Goal: Information Seeking & Learning: Check status

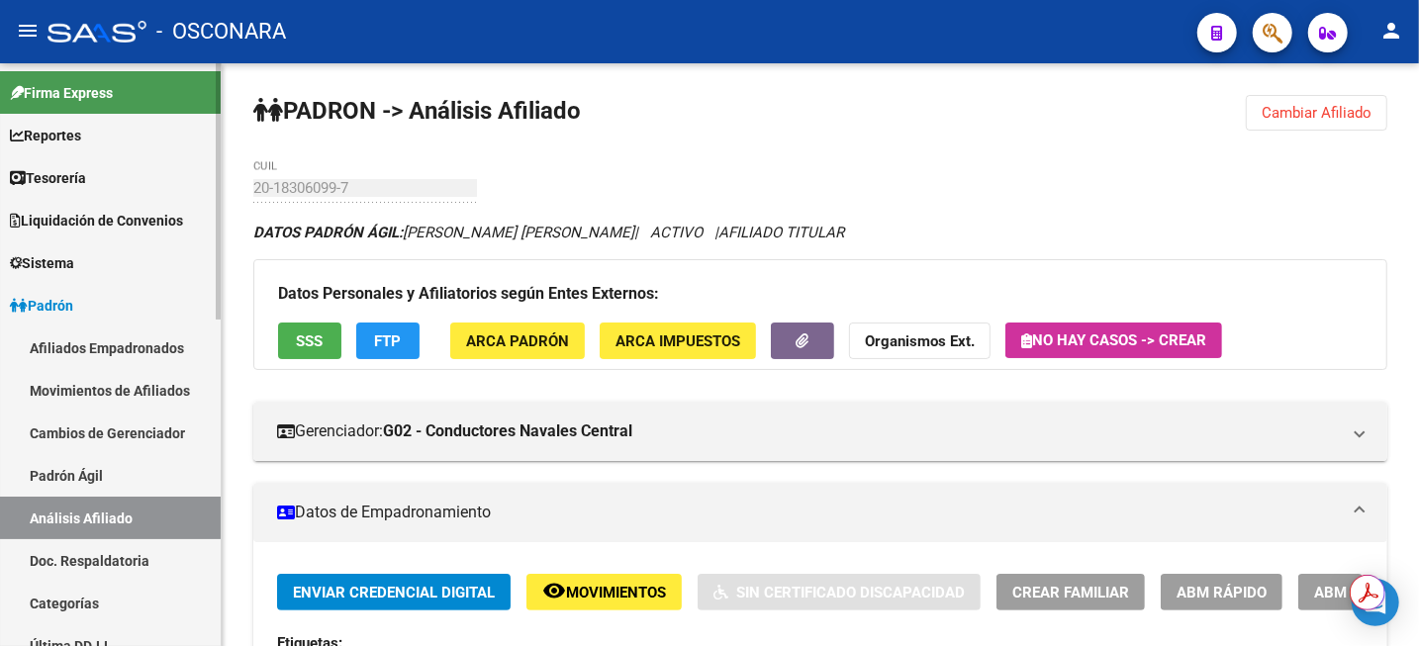
drag, startPoint x: 79, startPoint y: 479, endPoint x: 87, endPoint y: 512, distance: 34.6
click at [79, 479] on link "Padrón Ágil" at bounding box center [110, 475] width 221 height 43
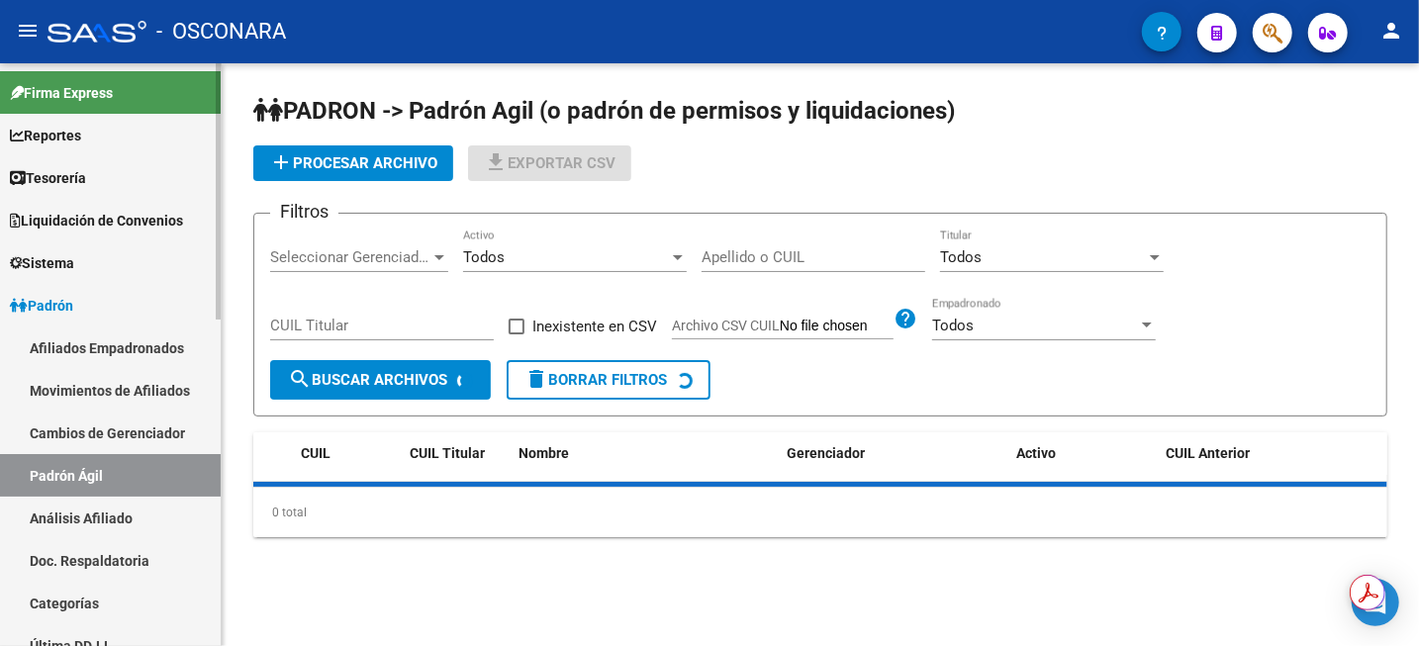
click at [88, 522] on link "Análisis Afiliado" at bounding box center [110, 518] width 221 height 43
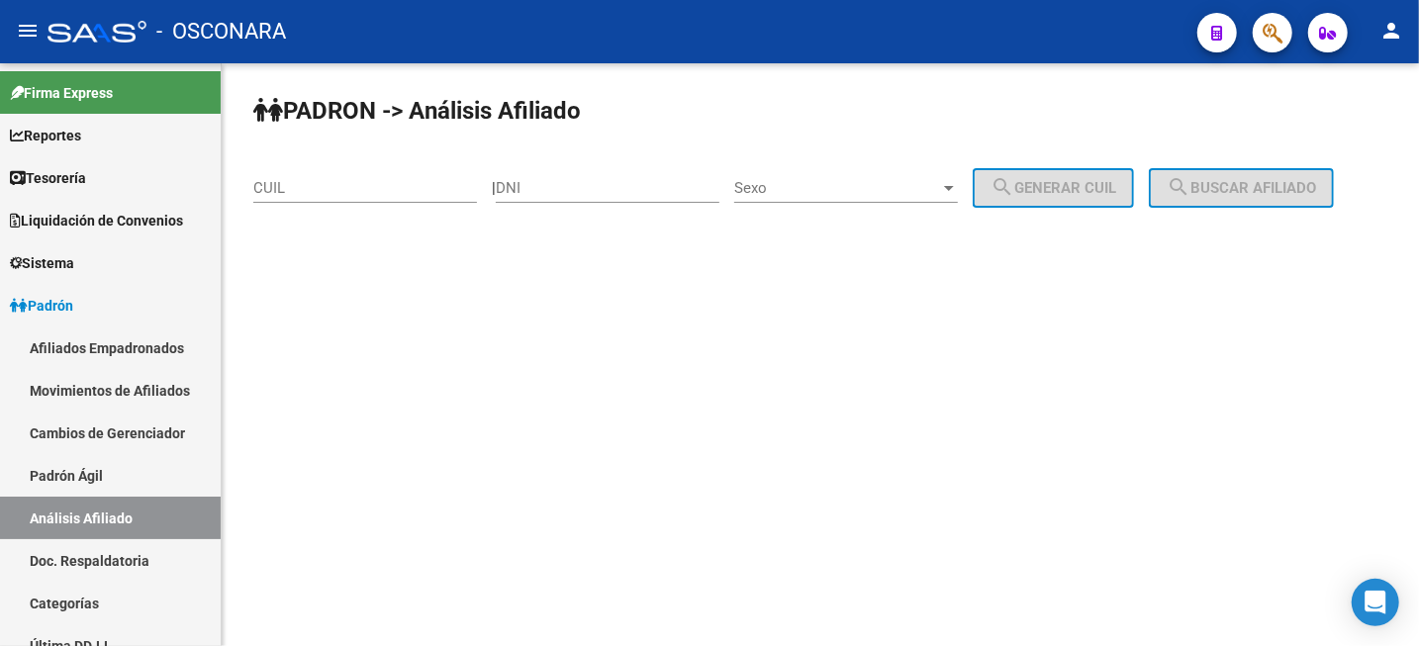
click at [587, 170] on div "DNI" at bounding box center [608, 181] width 224 height 43
paste input "7573514"
click at [518, 192] on input "7573514" at bounding box center [608, 188] width 224 height 18
type input "07573514"
click at [910, 181] on span "Sexo" at bounding box center [837, 188] width 206 height 18
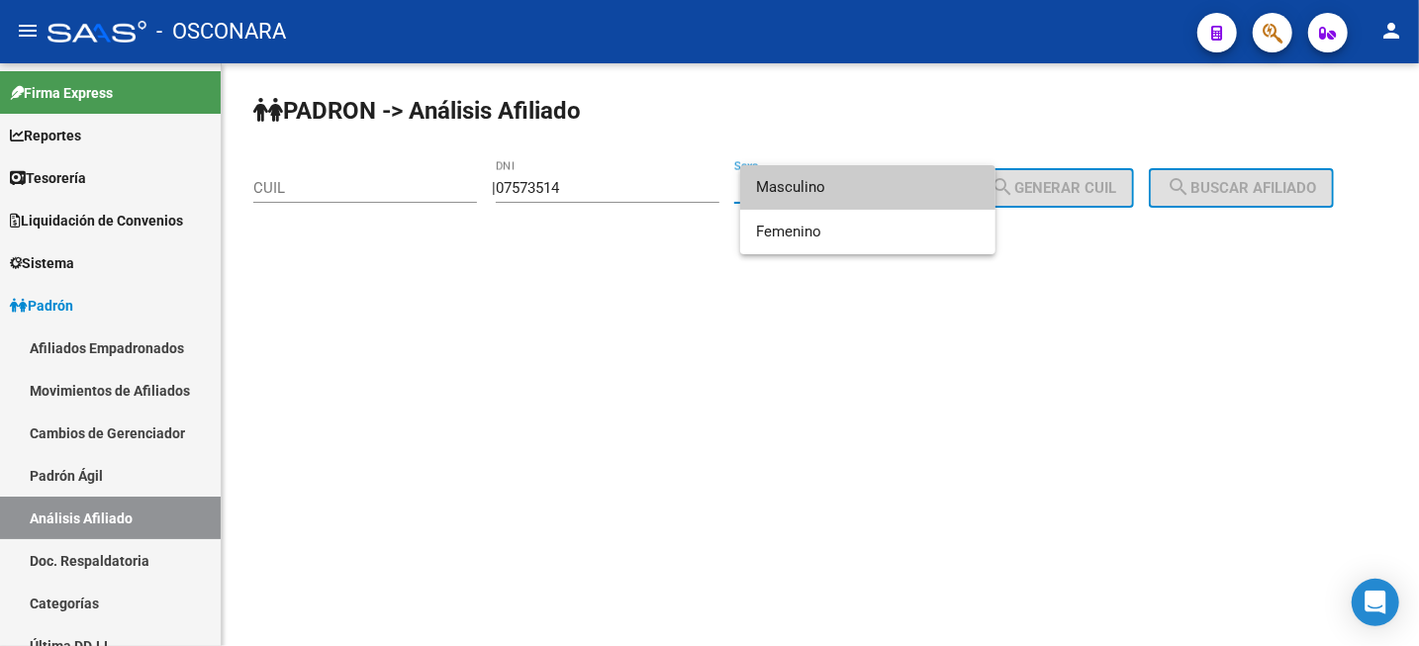
click at [907, 189] on span "Masculino" at bounding box center [868, 187] width 224 height 45
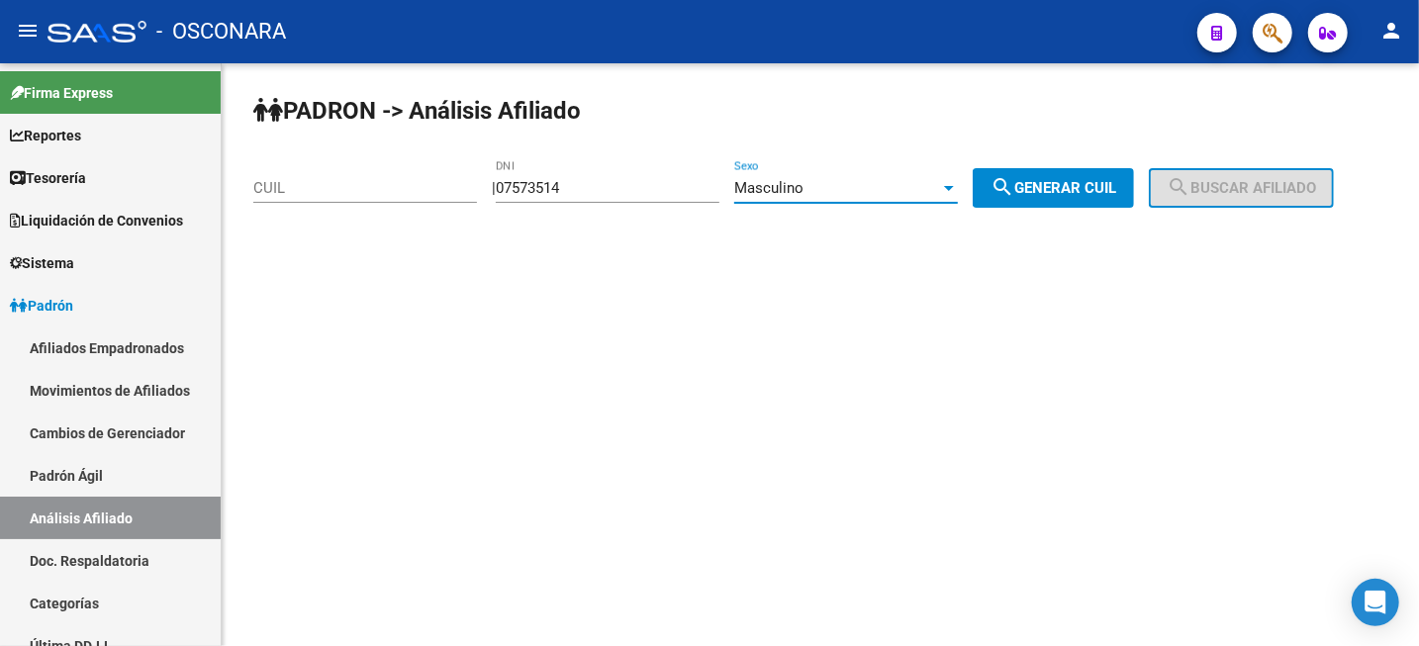
click at [1070, 198] on button "search Generar CUIL" at bounding box center [1052, 188] width 161 height 40
type input "20-07573514-7"
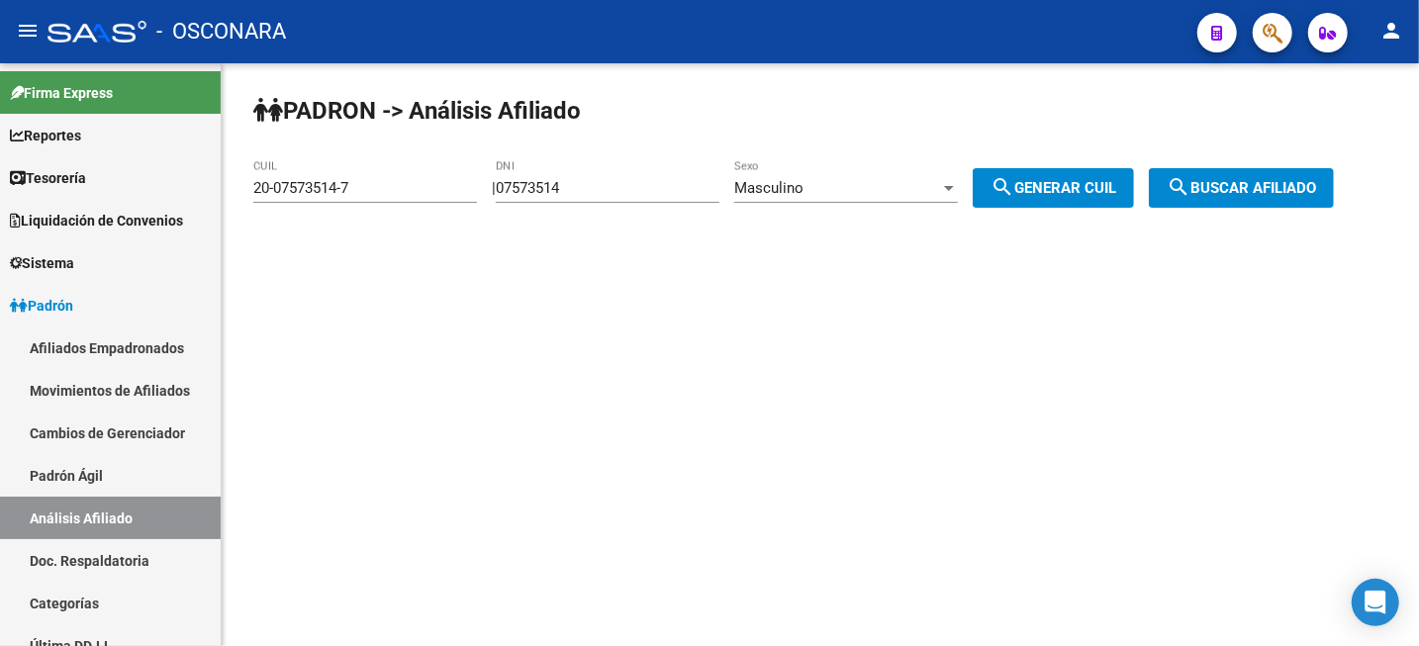
click at [1223, 208] on div "PADRON -> Análisis Afiliado 20-07573514-7 CUIL | 07573514 DNI Masculino Sexo se…" at bounding box center [820, 167] width 1197 height 208
click at [1228, 195] on span "search Buscar afiliado" at bounding box center [1240, 188] width 149 height 18
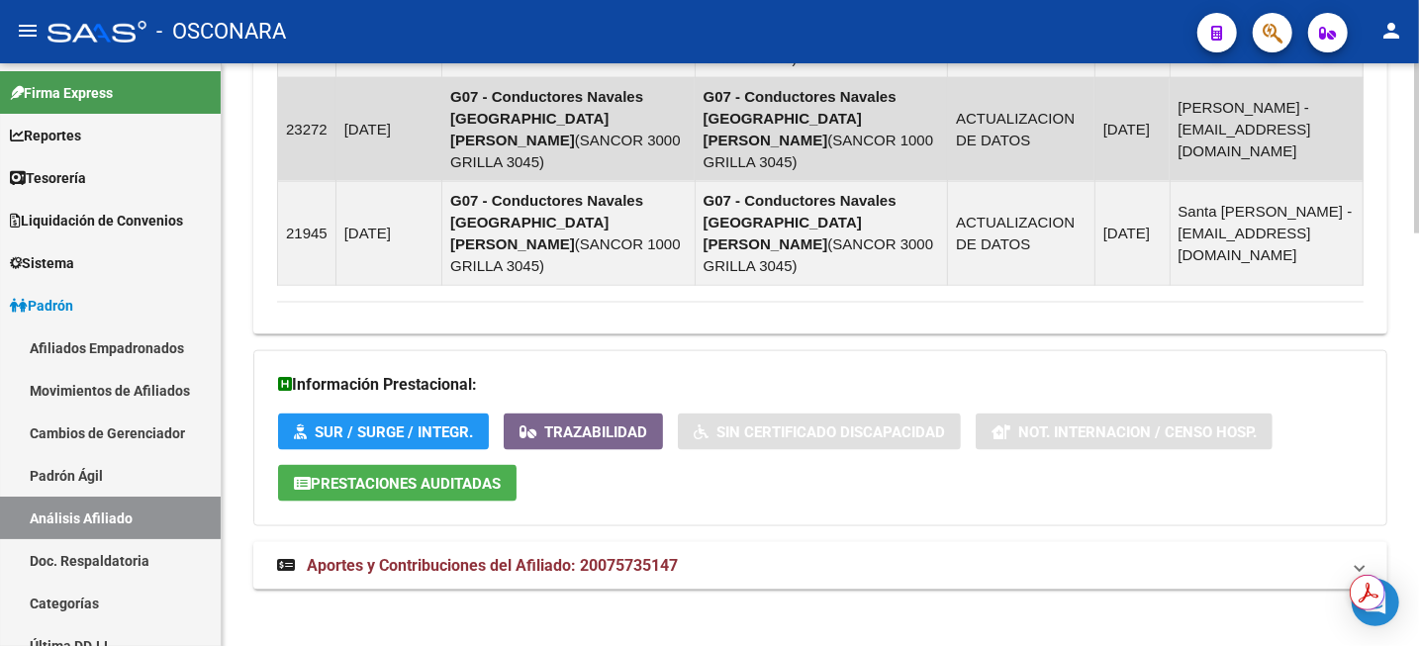
scroll to position [1407, 0]
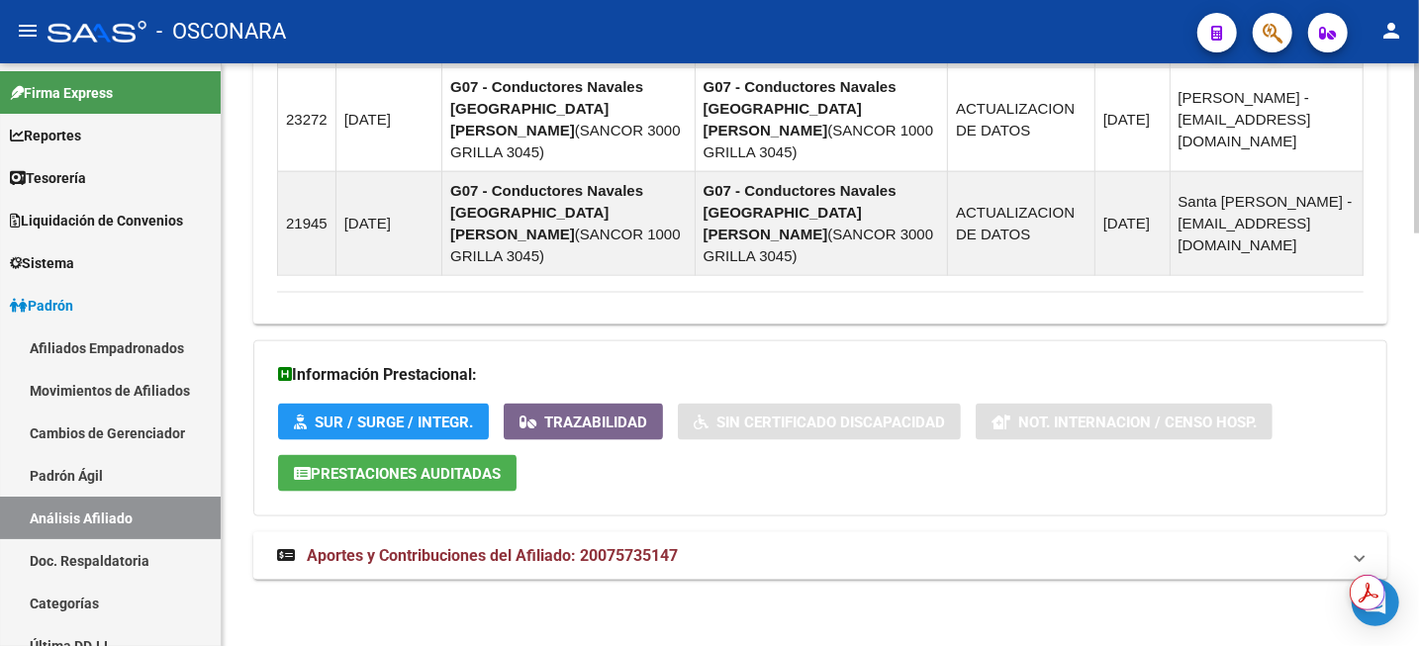
click at [657, 558] on span "Aportes y Contribuciones del Afiliado: 20075735147" at bounding box center [492, 555] width 371 height 19
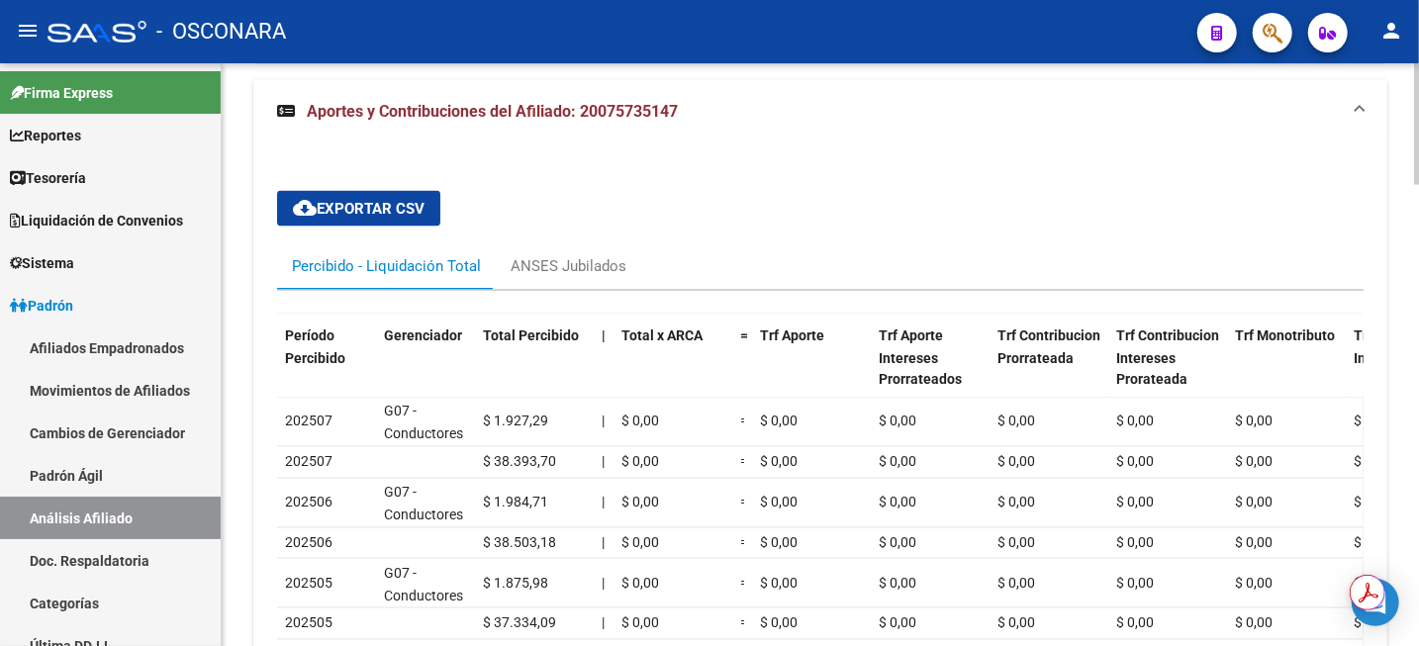
scroll to position [2025, 0]
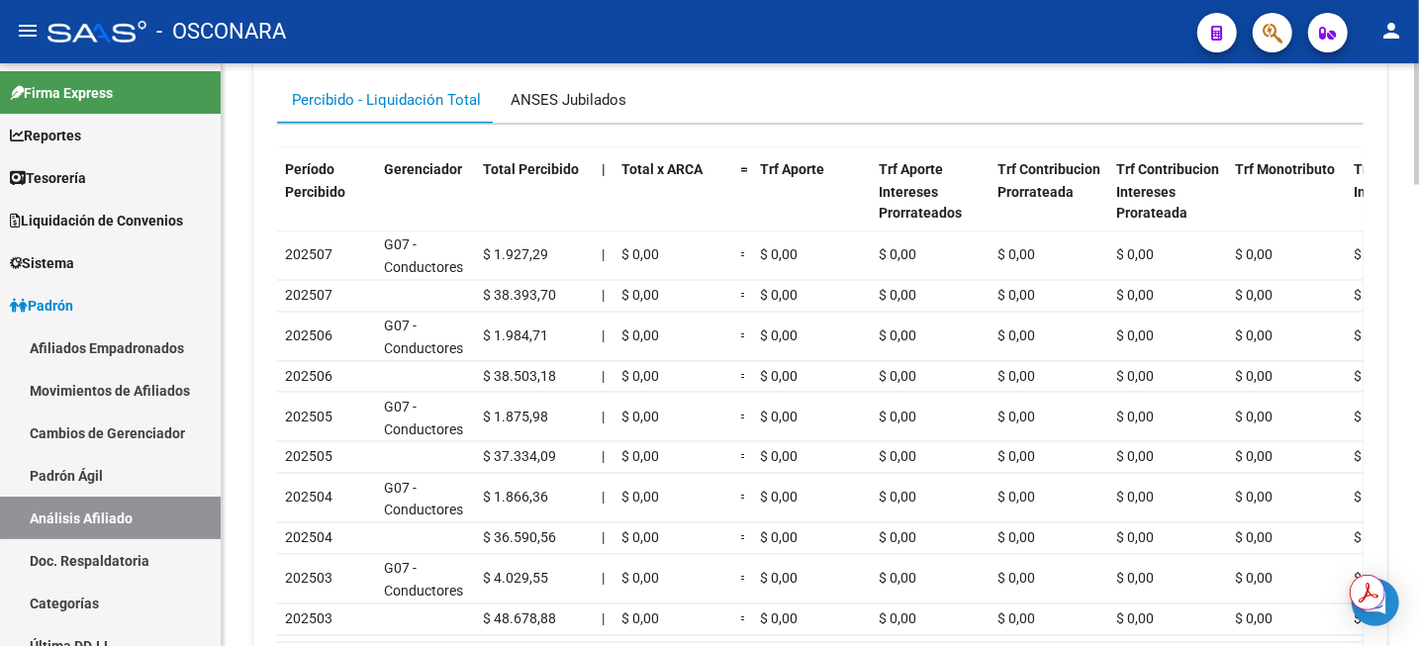
click at [522, 108] on div "ANSES Jubilados" at bounding box center [568, 99] width 145 height 47
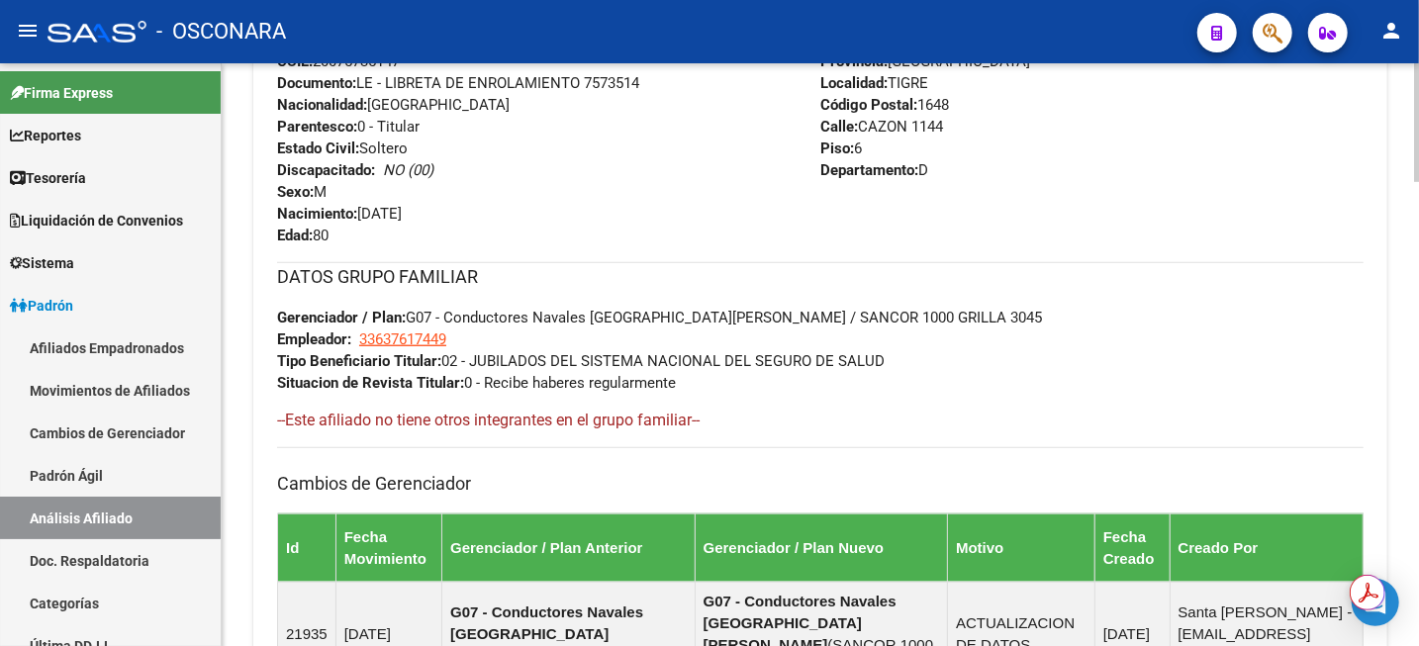
scroll to position [417, 0]
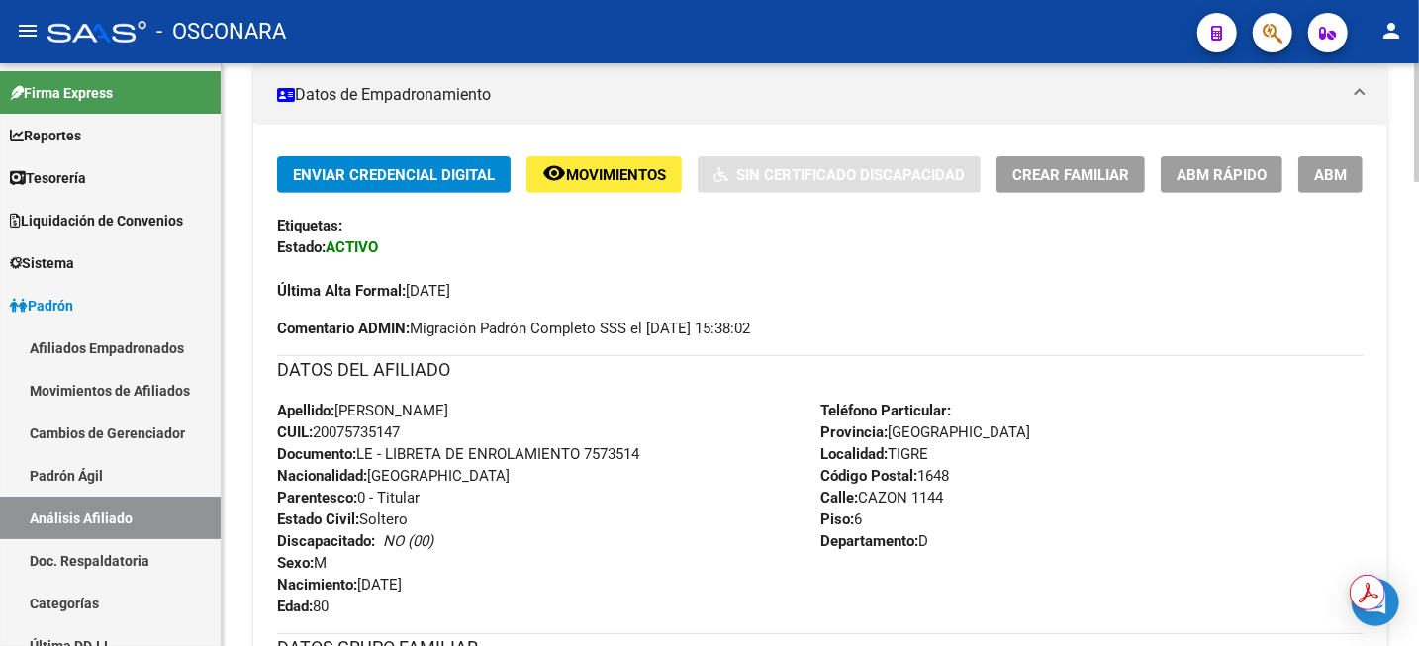
click at [353, 428] on span "CUIL: 20075735147" at bounding box center [338, 432] width 123 height 18
copy span "20075735147"
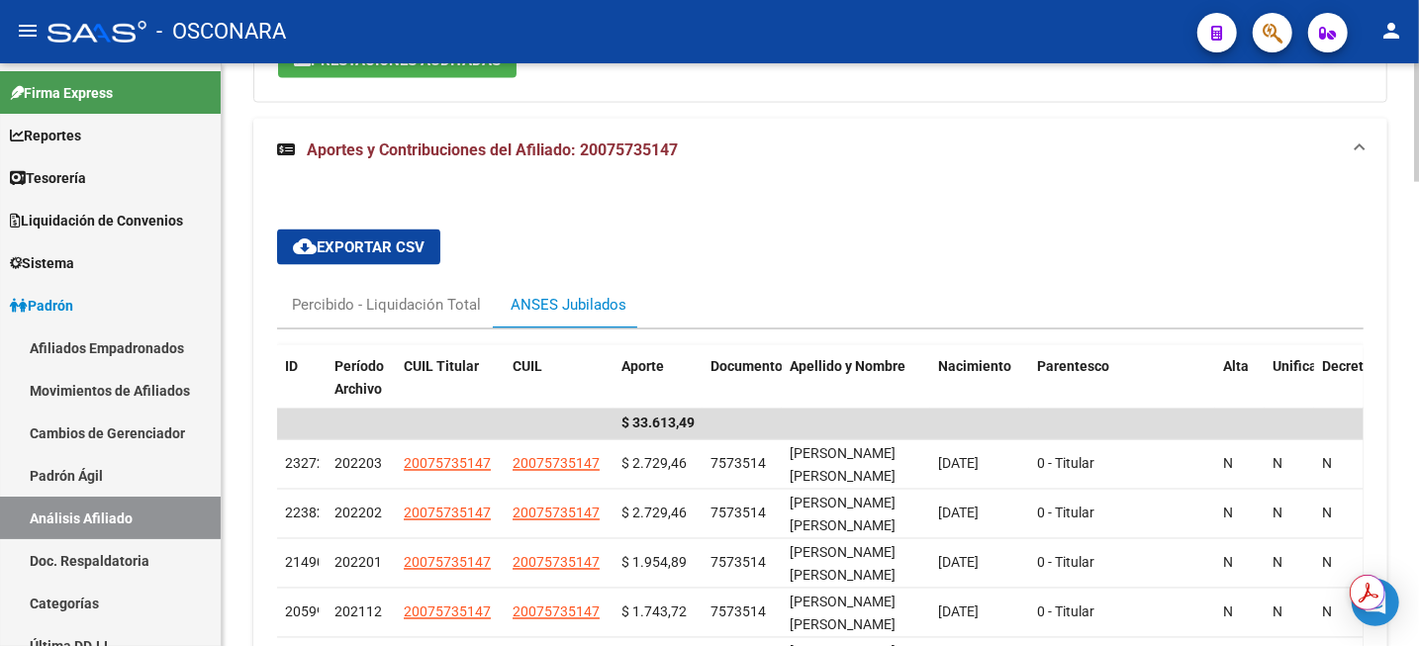
scroll to position [2025, 0]
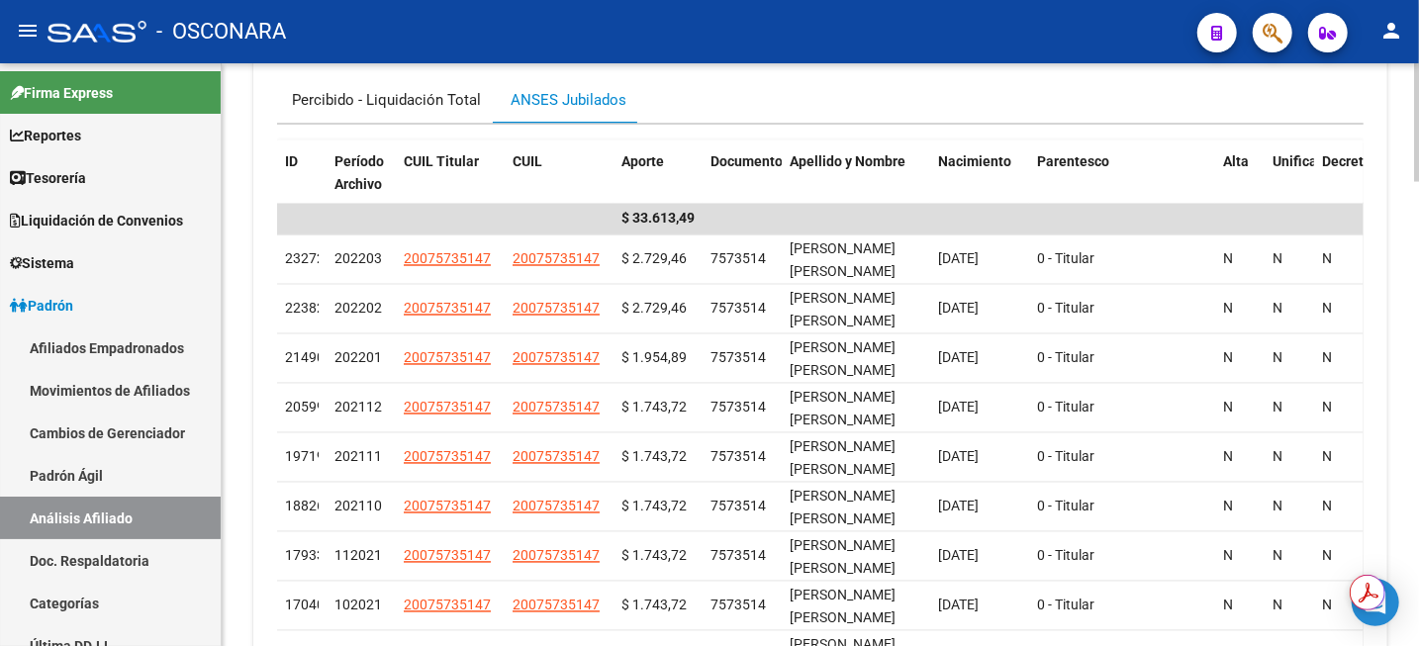
click at [372, 89] on div "Percibido - Liquidación Total" at bounding box center [386, 100] width 189 height 22
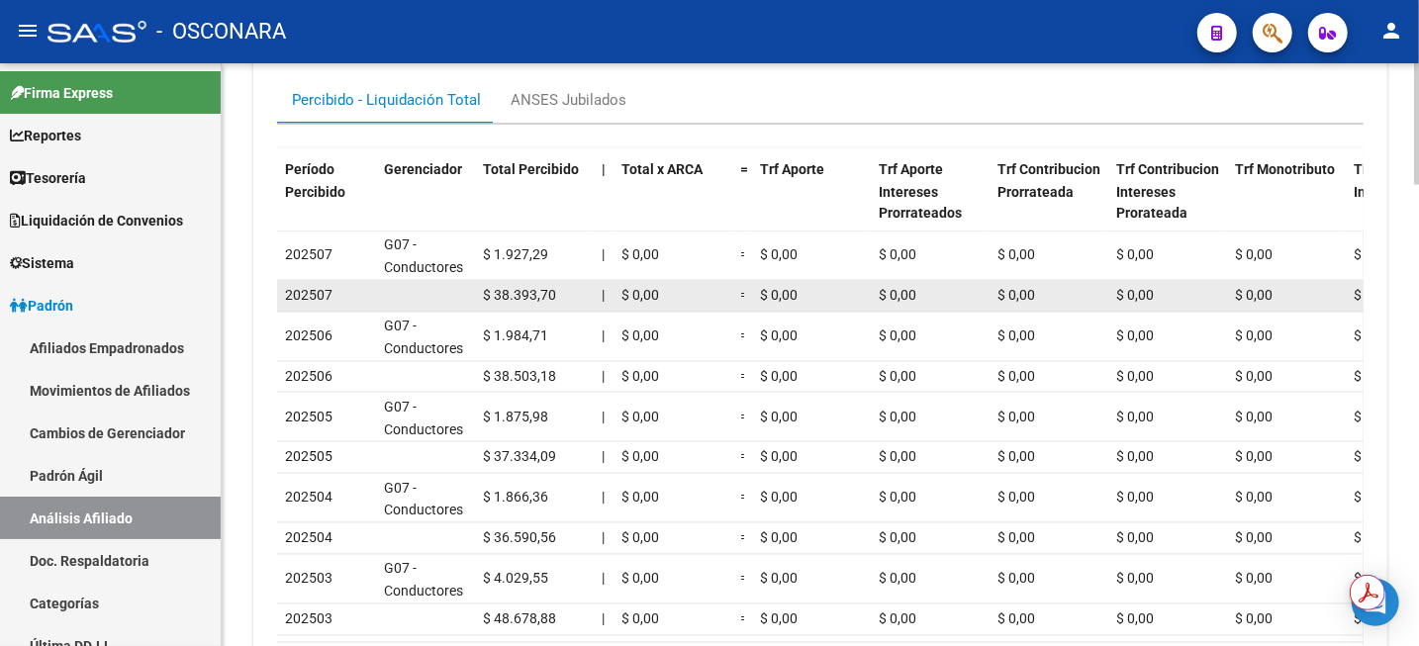
drag, startPoint x: 469, startPoint y: 288, endPoint x: 552, endPoint y: 294, distance: 83.3
drag, startPoint x: 569, startPoint y: 291, endPoint x: 462, endPoint y: 288, distance: 106.9
